Goal: Transaction & Acquisition: Book appointment/travel/reservation

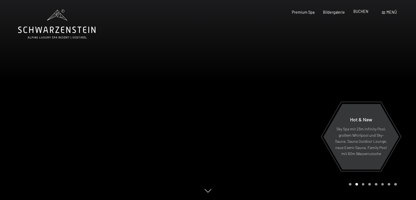
click at [362, 10] on span "BUCHEN" at bounding box center [360, 11] width 15 height 5
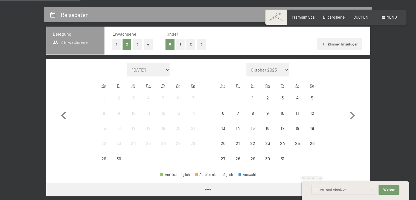
scroll to position [108, 0]
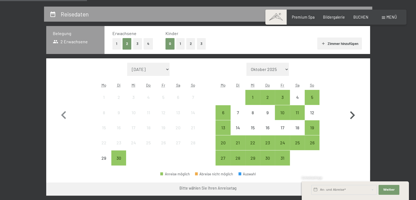
click at [350, 113] on icon "button" at bounding box center [352, 115] width 16 height 16
select select "2025-10-01"
select select "2025-11-01"
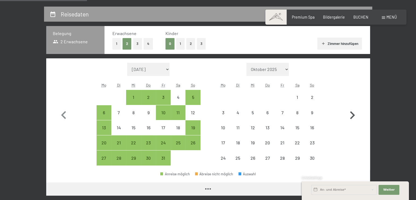
select select "2025-10-01"
select select "2025-11-01"
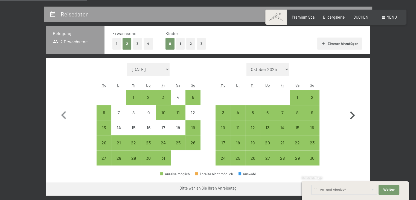
click at [350, 113] on icon "button" at bounding box center [352, 115] width 16 height 16
select select "2025-11-01"
select select "2025-12-01"
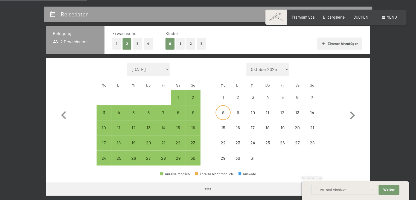
select select "2025-11-01"
select select "2025-12-01"
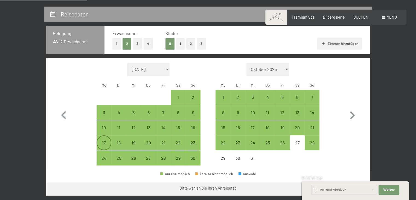
click at [105, 142] on div "17" at bounding box center [104, 147] width 14 height 14
select select "2025-11-01"
select select "2025-12-01"
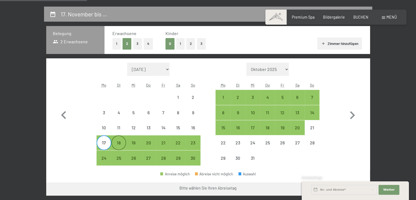
click at [116, 140] on div "18" at bounding box center [119, 147] width 14 height 14
select select "2025-11-01"
select select "2025-12-01"
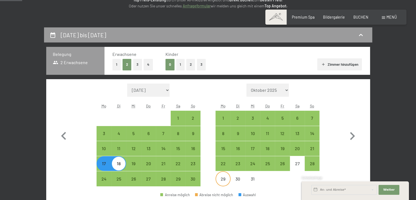
scroll to position [86, 0]
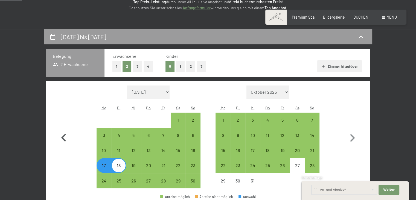
click at [64, 141] on icon "button" at bounding box center [64, 138] width 16 height 16
select select "2025-10-01"
select select "2025-11-01"
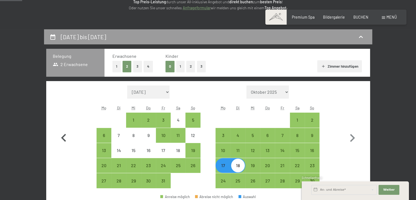
click at [64, 141] on icon "button" at bounding box center [64, 138] width 16 height 16
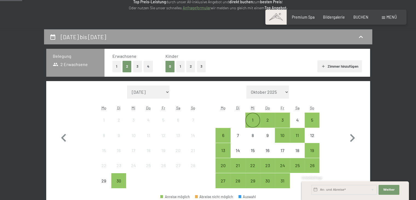
click at [250, 120] on div "1" at bounding box center [253, 125] width 14 height 14
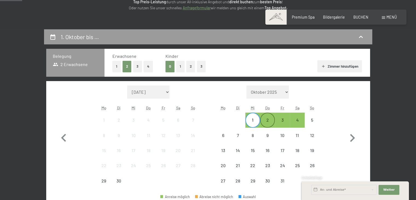
click at [267, 121] on div "2" at bounding box center [267, 125] width 14 height 14
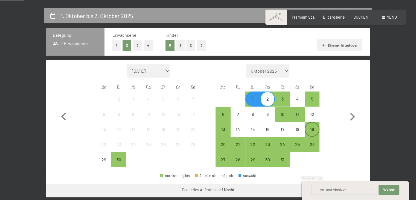
scroll to position [107, 0]
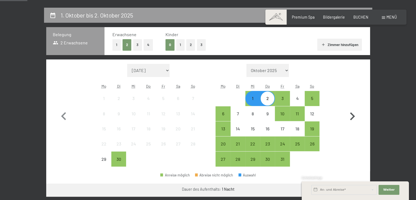
click at [351, 116] on icon "button" at bounding box center [352, 116] width 16 height 16
select select "2025-10-01"
select select "2025-11-01"
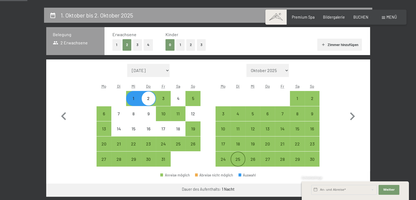
click at [241, 163] on div "25" at bounding box center [238, 164] width 14 height 14
select select "2025-10-01"
select select "2025-11-01"
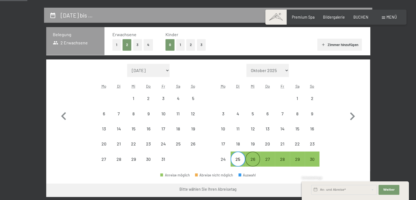
click at [254, 160] on div "26" at bounding box center [253, 164] width 14 height 14
select select "2025-10-01"
select select "2025-11-01"
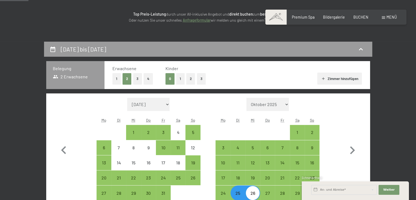
scroll to position [116, 0]
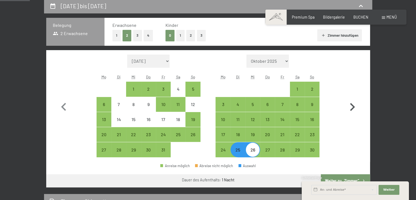
click at [356, 106] on icon "button" at bounding box center [352, 107] width 16 height 16
select select "2025-11-01"
select select "2025-12-01"
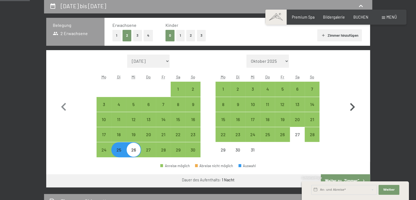
click at [351, 106] on icon "button" at bounding box center [352, 107] width 16 height 16
select select "2025-12-01"
select select "2026-01-01"
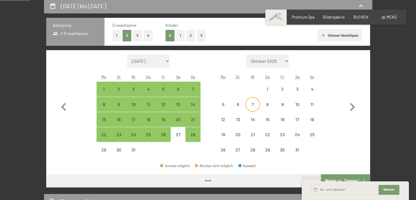
select select "2025-12-01"
select select "2026-01-01"
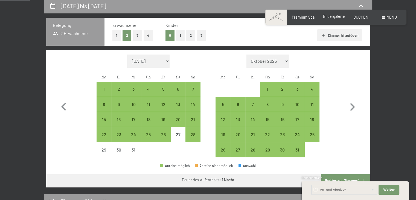
click at [331, 18] on span "Bildergalerie" at bounding box center [334, 16] width 22 height 5
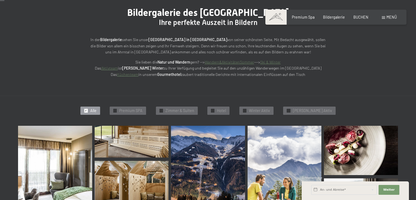
scroll to position [62, 0]
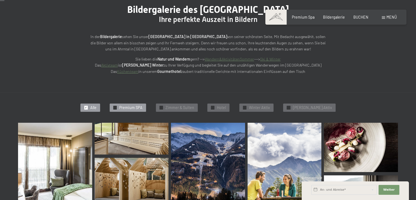
click at [138, 105] on span "Premium SPA" at bounding box center [130, 107] width 23 height 5
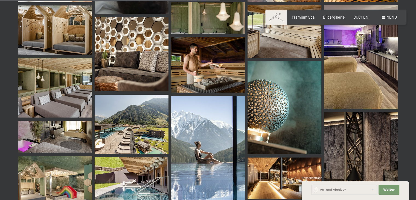
scroll to position [548, 0]
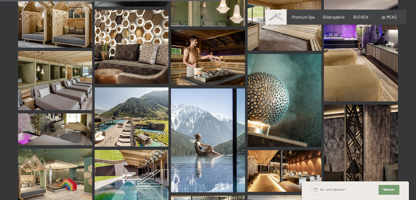
click at [143, 115] on img at bounding box center [132, 116] width 74 height 59
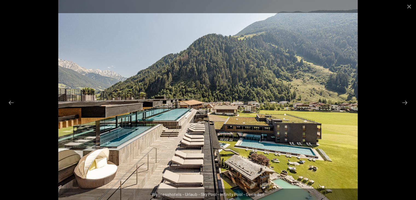
drag, startPoint x: 140, startPoint y: 117, endPoint x: 142, endPoint y: 121, distance: 4.9
click at [142, 121] on img at bounding box center [207, 100] width 299 height 200
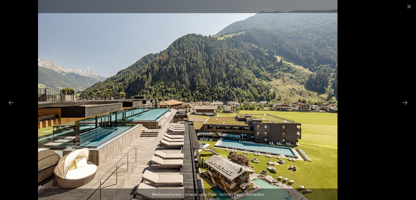
drag, startPoint x: 142, startPoint y: 121, endPoint x: 119, endPoint y: 117, distance: 23.0
click at [119, 117] on img at bounding box center [187, 100] width 299 height 200
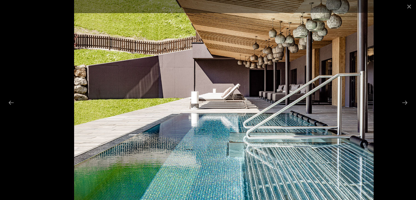
drag, startPoint x: 125, startPoint y: 117, endPoint x: 268, endPoint y: 160, distance: 149.6
click at [244, 142] on img at bounding box center [223, 100] width 299 height 200
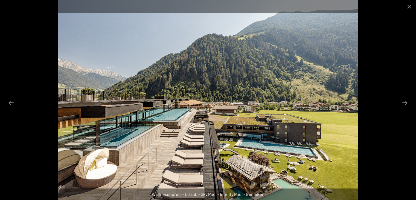
drag, startPoint x: 328, startPoint y: 130, endPoint x: 254, endPoint y: 120, distance: 74.7
click at [291, 124] on img at bounding box center [207, 100] width 299 height 200
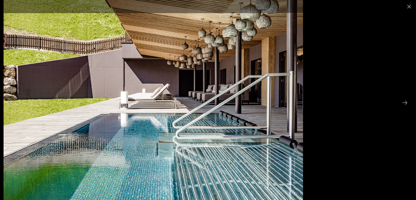
drag, startPoint x: 281, startPoint y: 127, endPoint x: 221, endPoint y: 131, distance: 59.8
click at [223, 131] on img at bounding box center [153, 100] width 299 height 200
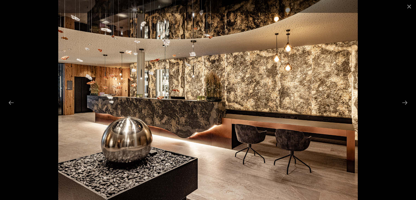
drag, startPoint x: 221, startPoint y: 131, endPoint x: 154, endPoint y: 141, distance: 67.6
click at [164, 137] on img at bounding box center [207, 100] width 299 height 200
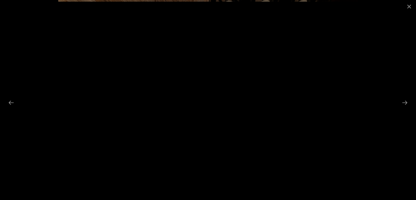
scroll to position [526, 0]
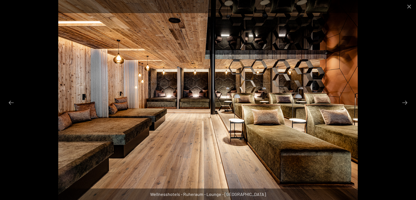
click at [332, 116] on img at bounding box center [207, 100] width 299 height 200
click at [408, 102] on button "Next slide" at bounding box center [404, 102] width 11 height 11
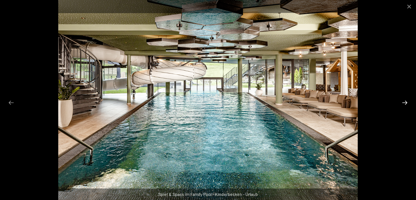
click at [408, 102] on button "Next slide" at bounding box center [404, 102] width 11 height 11
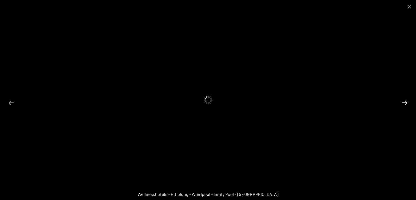
click at [408, 102] on button "Next slide" at bounding box center [404, 102] width 11 height 11
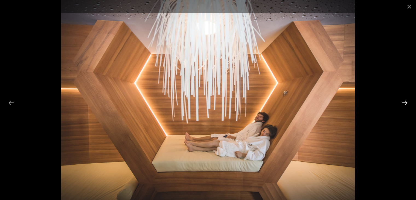
click at [408, 102] on button "Next slide" at bounding box center [404, 102] width 11 height 11
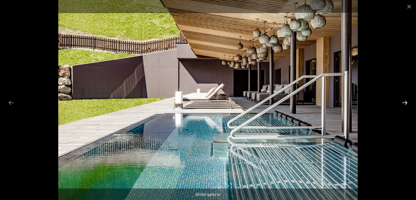
click at [408, 102] on button "Next slide" at bounding box center [404, 102] width 11 height 11
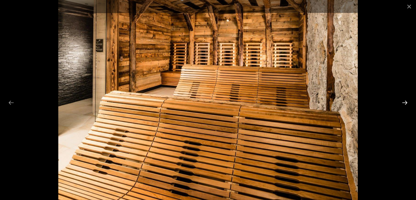
click at [408, 102] on button "Next slide" at bounding box center [404, 102] width 11 height 11
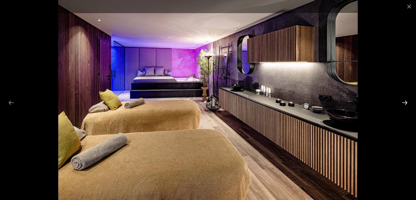
click at [408, 102] on button "Next slide" at bounding box center [404, 102] width 11 height 11
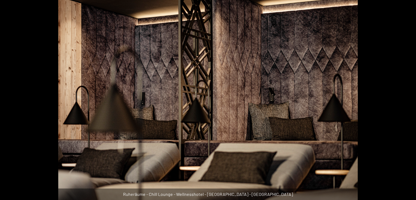
click at [408, 102] on button "Next slide" at bounding box center [407, 102] width 11 height 11
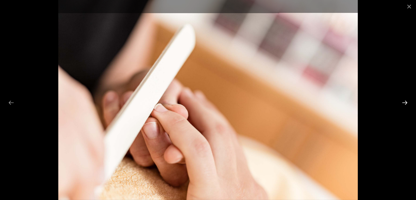
click at [408, 102] on button "Next slide" at bounding box center [404, 102] width 11 height 11
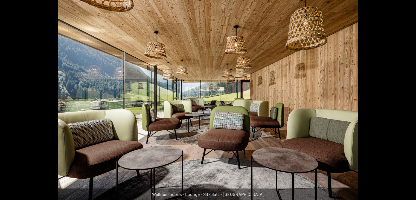
click at [408, 102] on button "Next slide" at bounding box center [407, 102] width 11 height 11
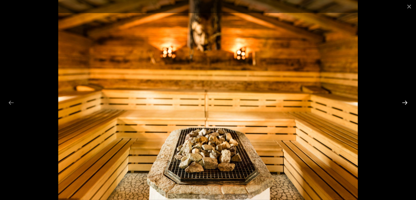
click at [408, 102] on button "Next slide" at bounding box center [404, 102] width 11 height 11
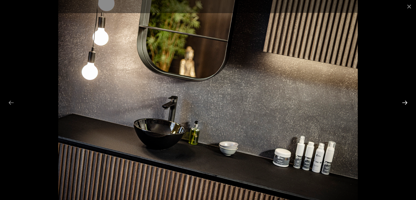
click at [408, 102] on button "Next slide" at bounding box center [404, 102] width 11 height 11
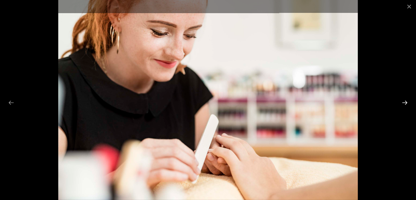
click at [408, 102] on button "Next slide" at bounding box center [404, 102] width 11 height 11
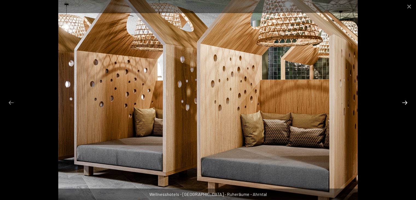
click at [408, 102] on button "Next slide" at bounding box center [404, 102] width 11 height 11
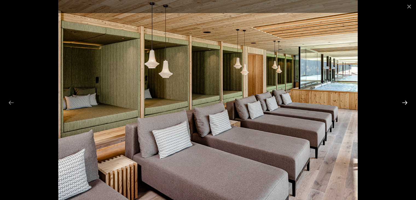
click at [408, 102] on button "Next slide" at bounding box center [404, 102] width 11 height 11
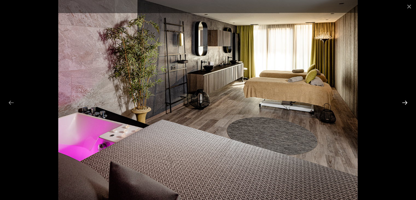
click at [408, 102] on button "Next slide" at bounding box center [404, 102] width 11 height 11
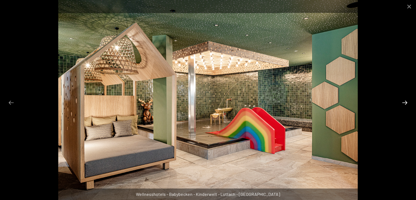
click at [408, 102] on button "Next slide" at bounding box center [404, 102] width 11 height 11
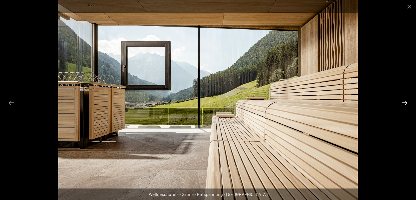
click at [408, 102] on button "Next slide" at bounding box center [404, 102] width 11 height 11
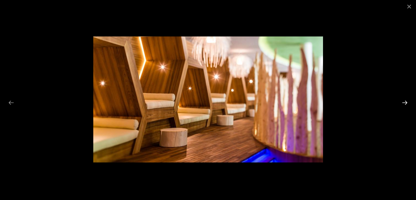
click at [408, 102] on button "Next slide" at bounding box center [404, 102] width 11 height 11
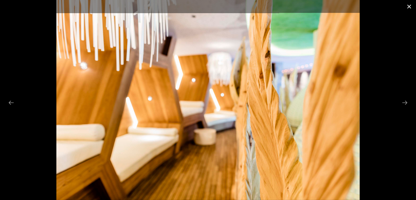
click at [409, 7] on button "Close gallery" at bounding box center [409, 6] width 14 height 13
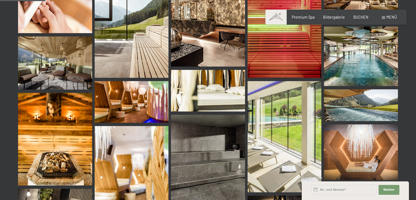
scroll to position [0, 0]
